Goal: Use online tool/utility: Utilize a website feature to perform a specific function

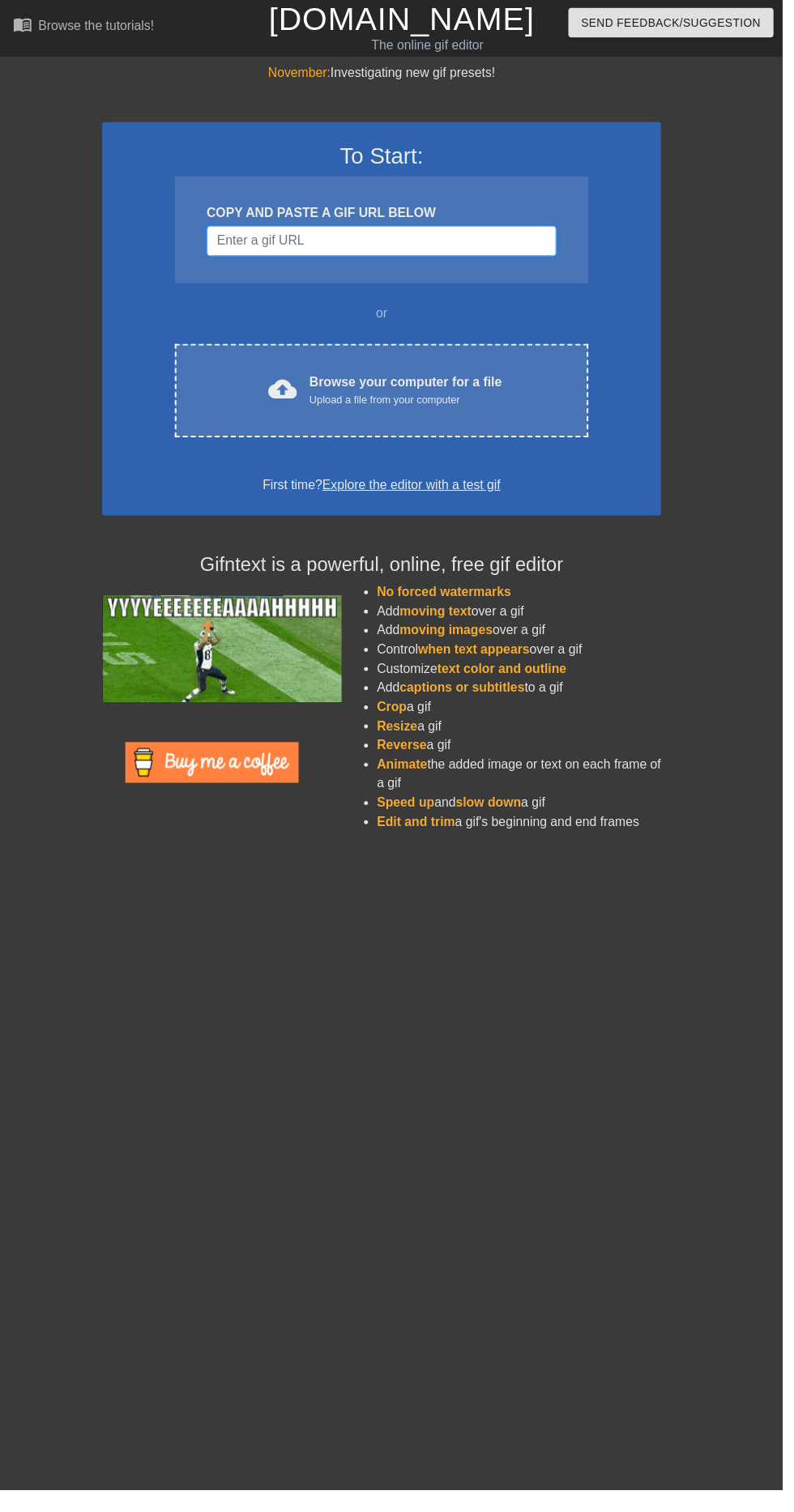
click at [525, 244] on input "Username" at bounding box center [387, 245] width 355 height 31
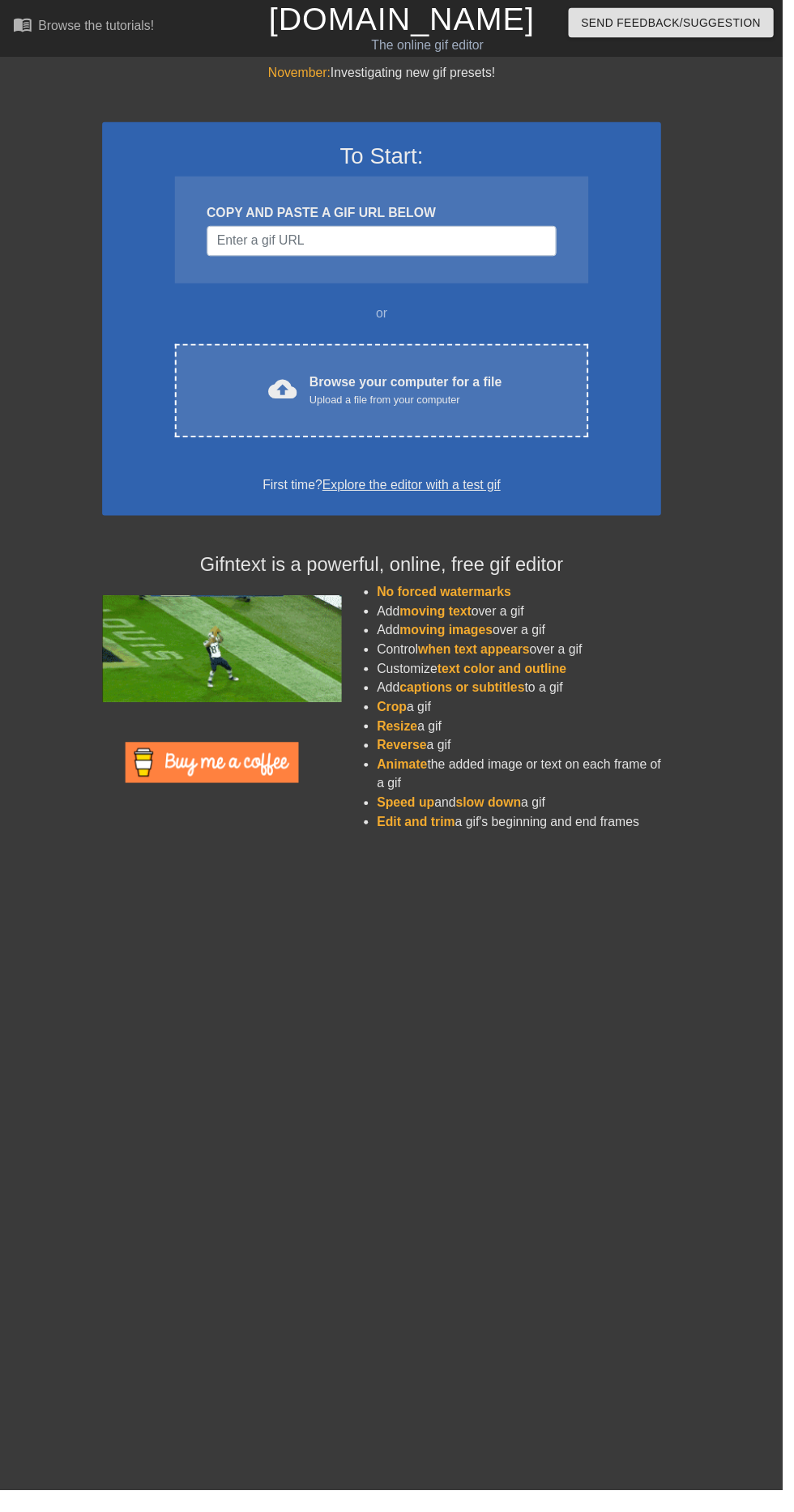
click at [292, 412] on div "cloud_upload" at bounding box center [283, 397] width 35 height 35
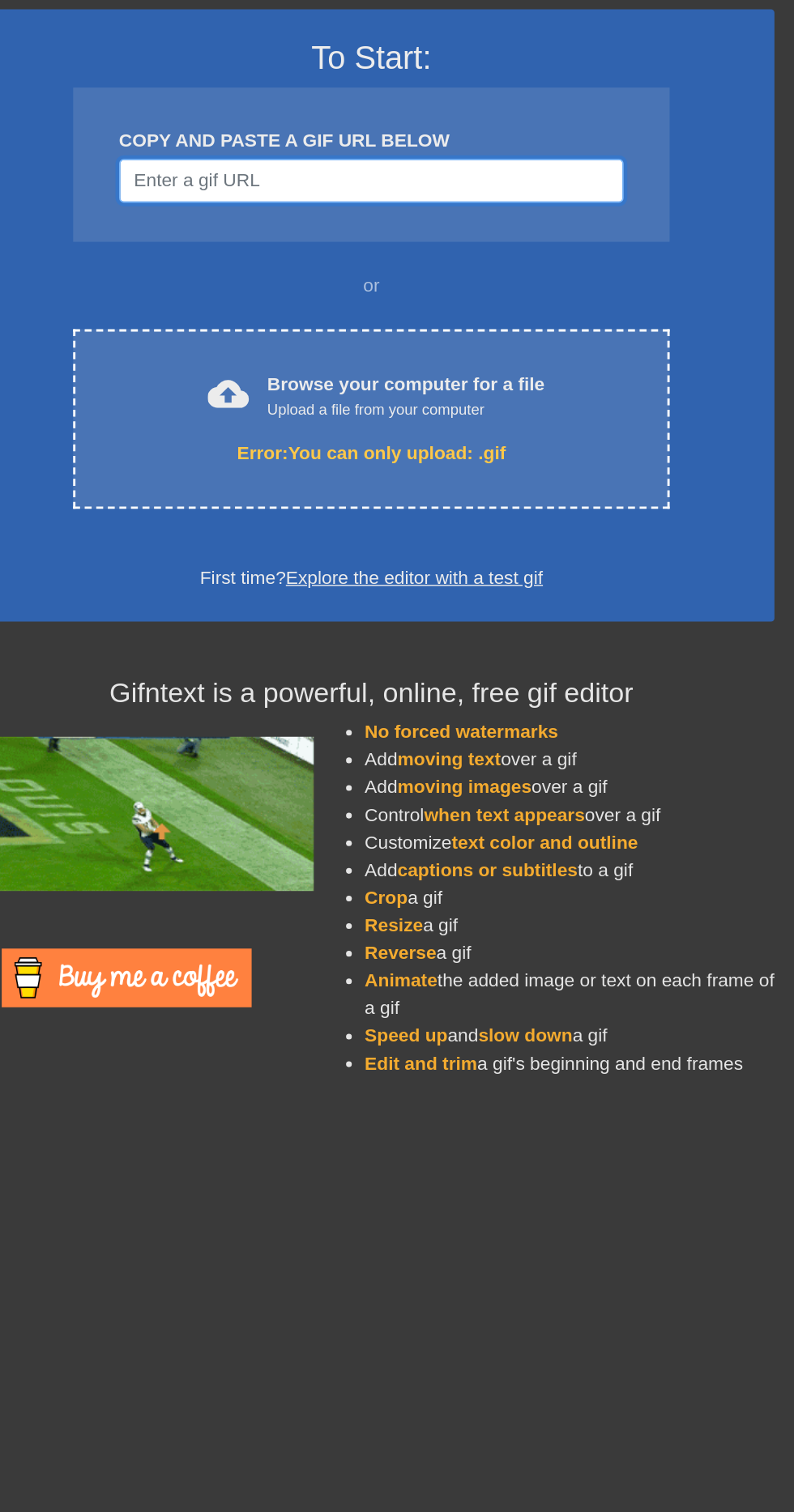
click at [534, 244] on input "Username" at bounding box center [387, 245] width 355 height 31
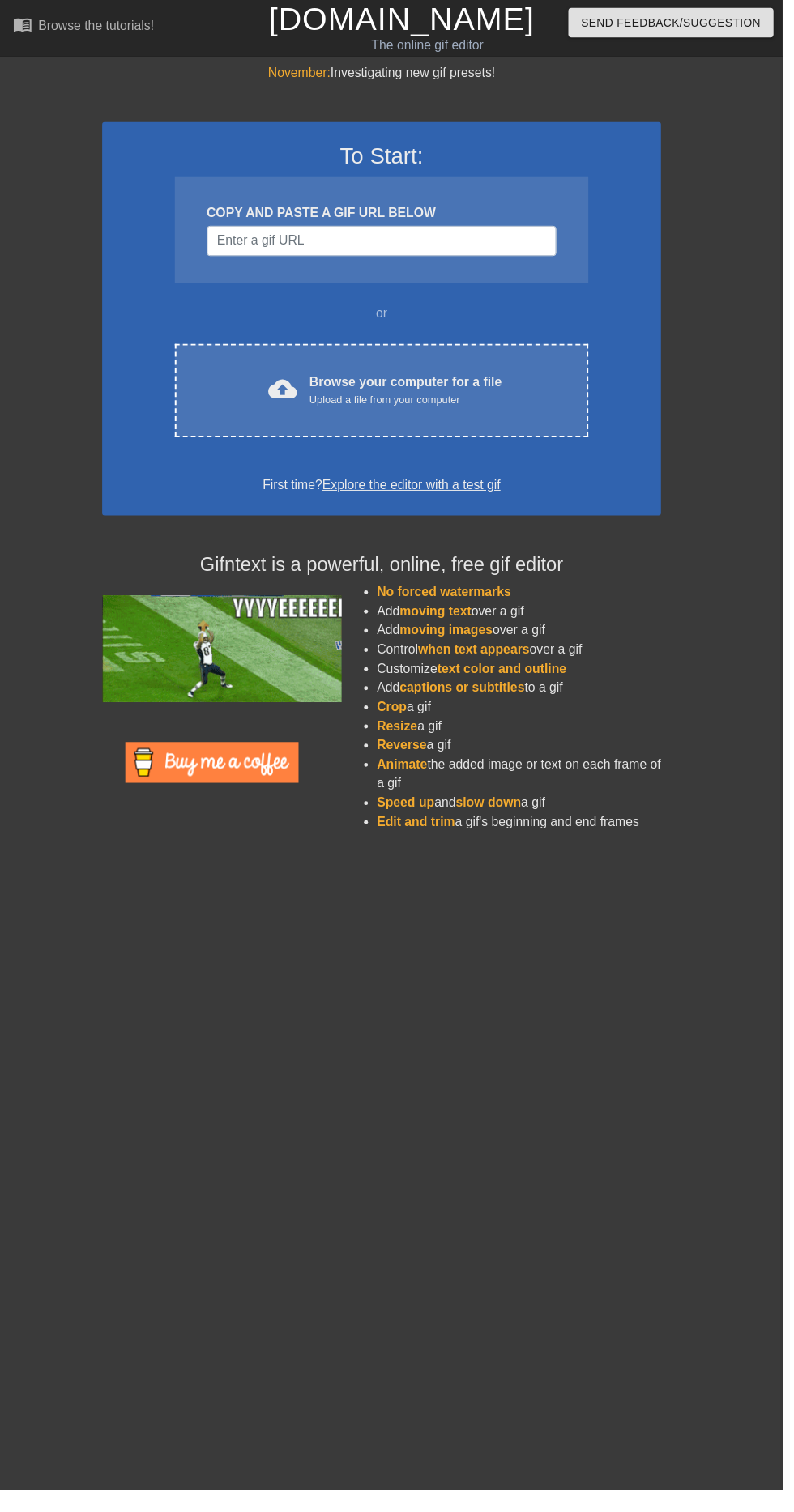
click at [439, 405] on div "Upload a file from your computer" at bounding box center [412, 405] width 195 height 17
